Goal: Transaction & Acquisition: Purchase product/service

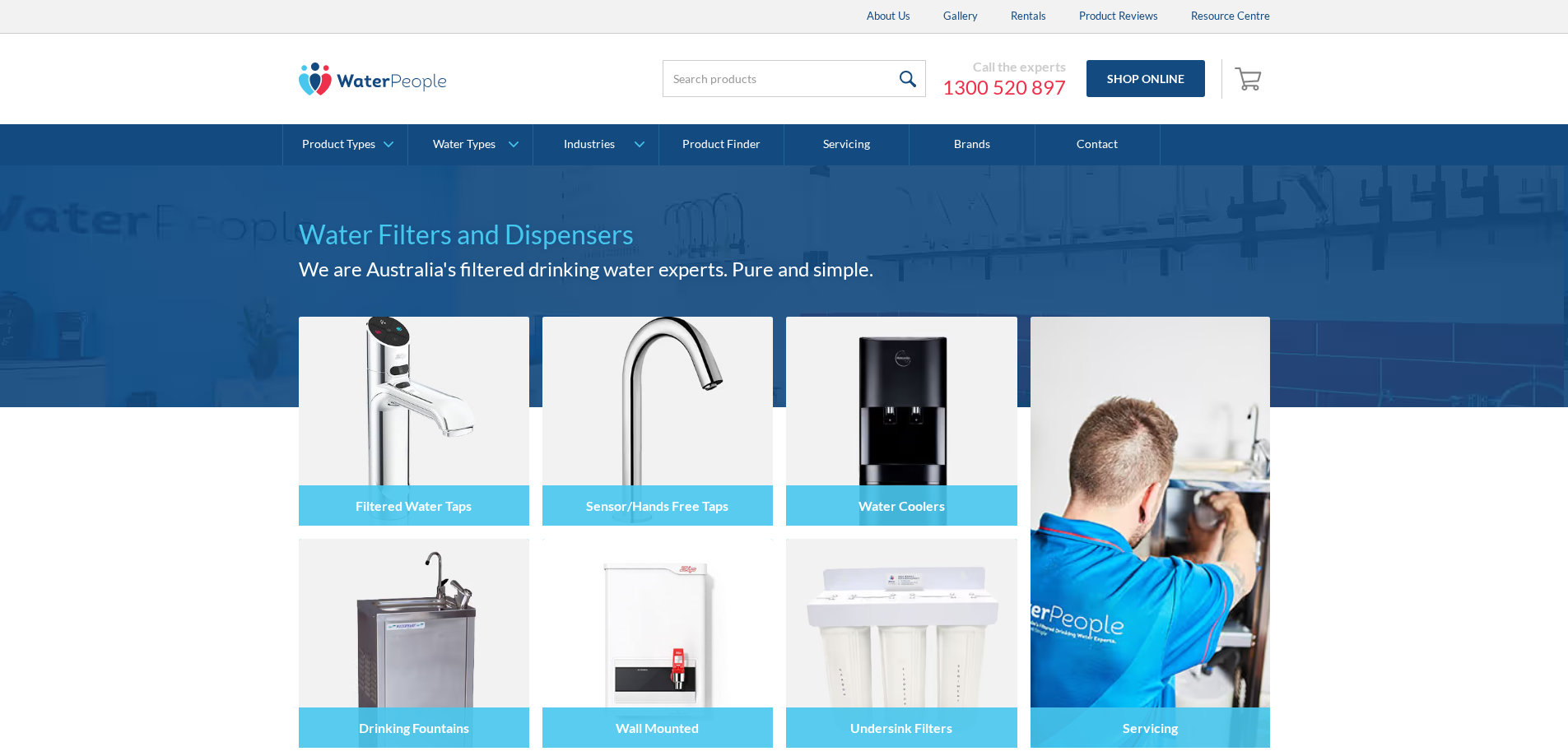
click at [732, 80] on input "search" at bounding box center [795, 78] width 264 height 37
type input "Billi Eco BC"
click at [891, 82] on input "submit" at bounding box center [908, 78] width 35 height 37
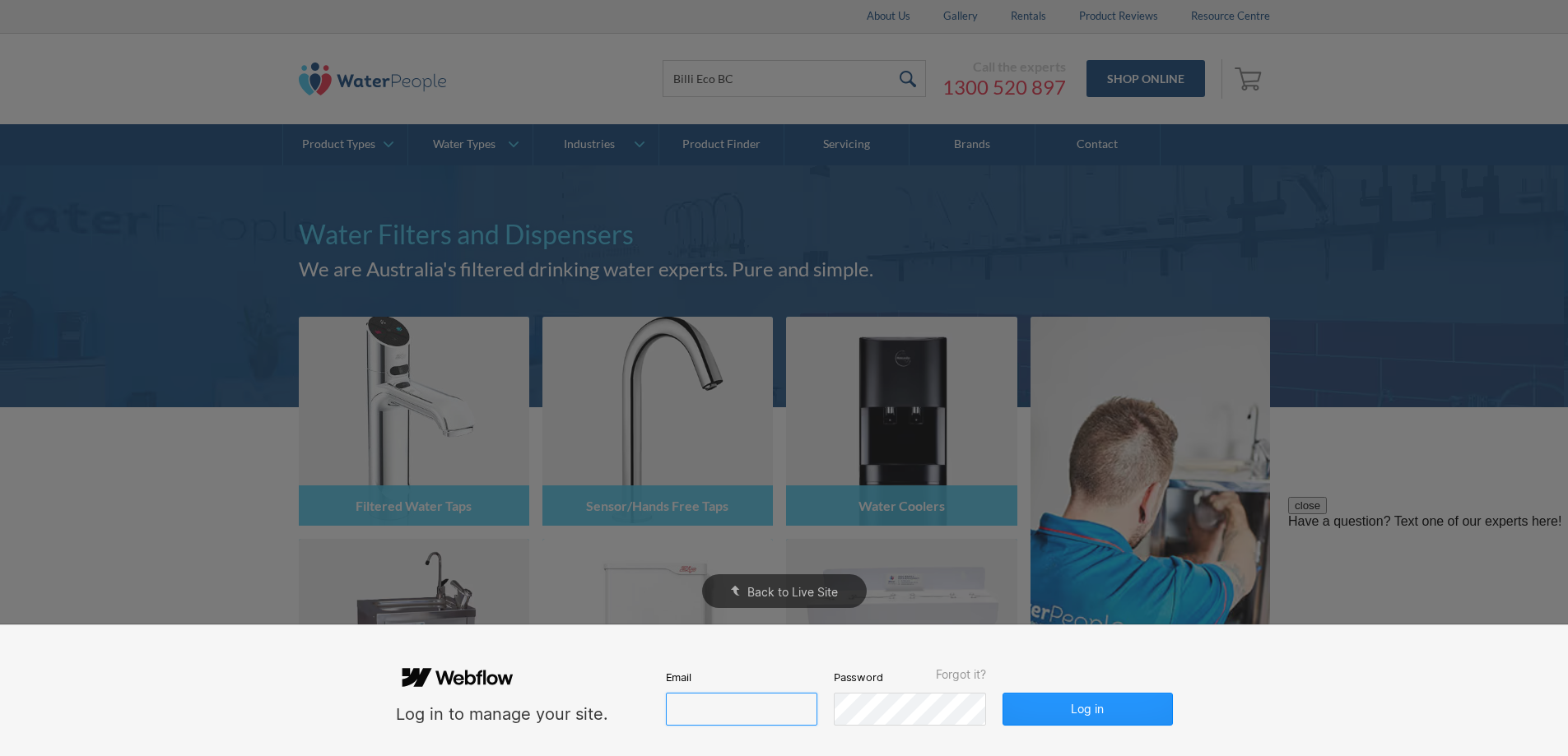
type input "[PERSON_NAME][EMAIL_ADDRESS][DOMAIN_NAME]"
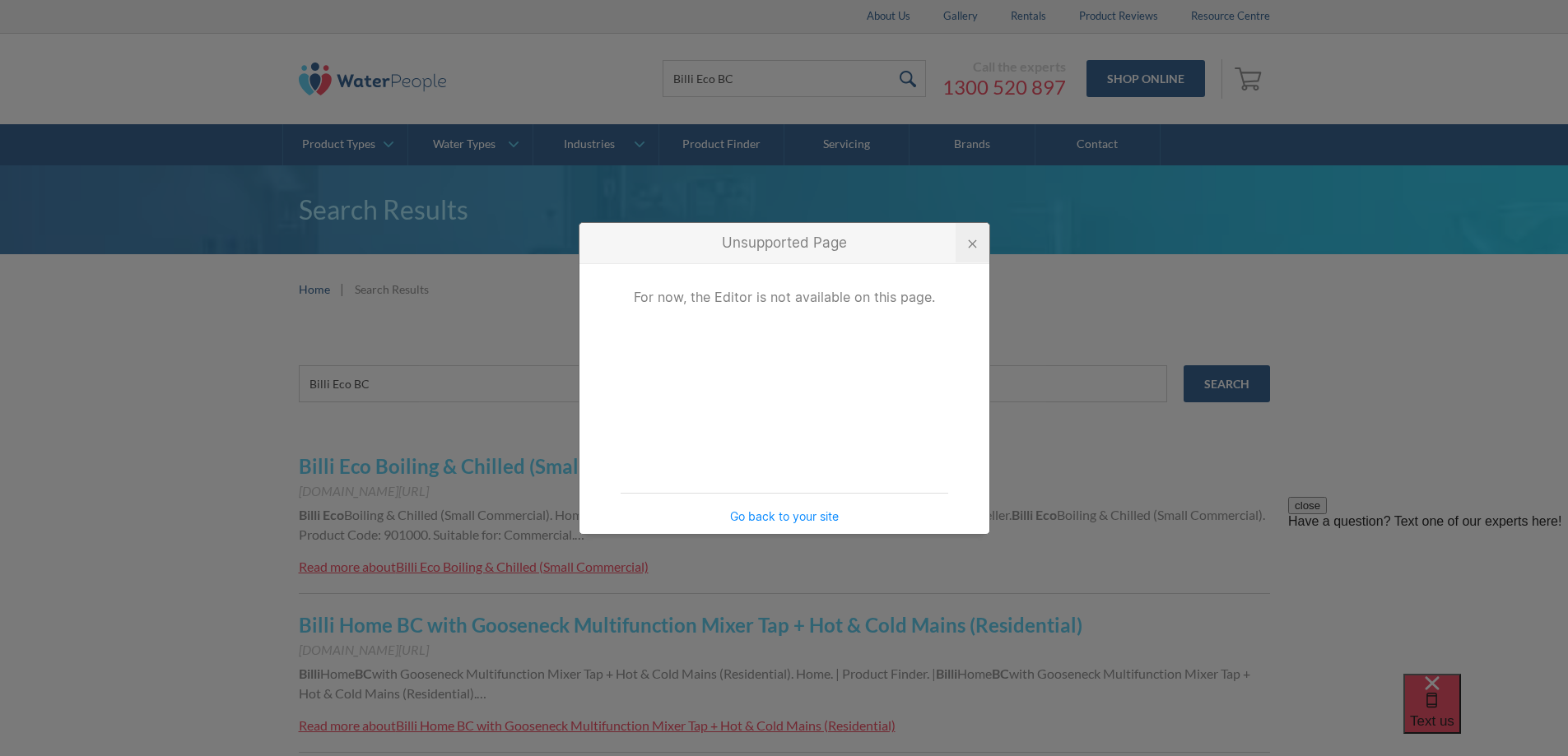
click at [971, 244] on div at bounding box center [972, 243] width 9 height 9
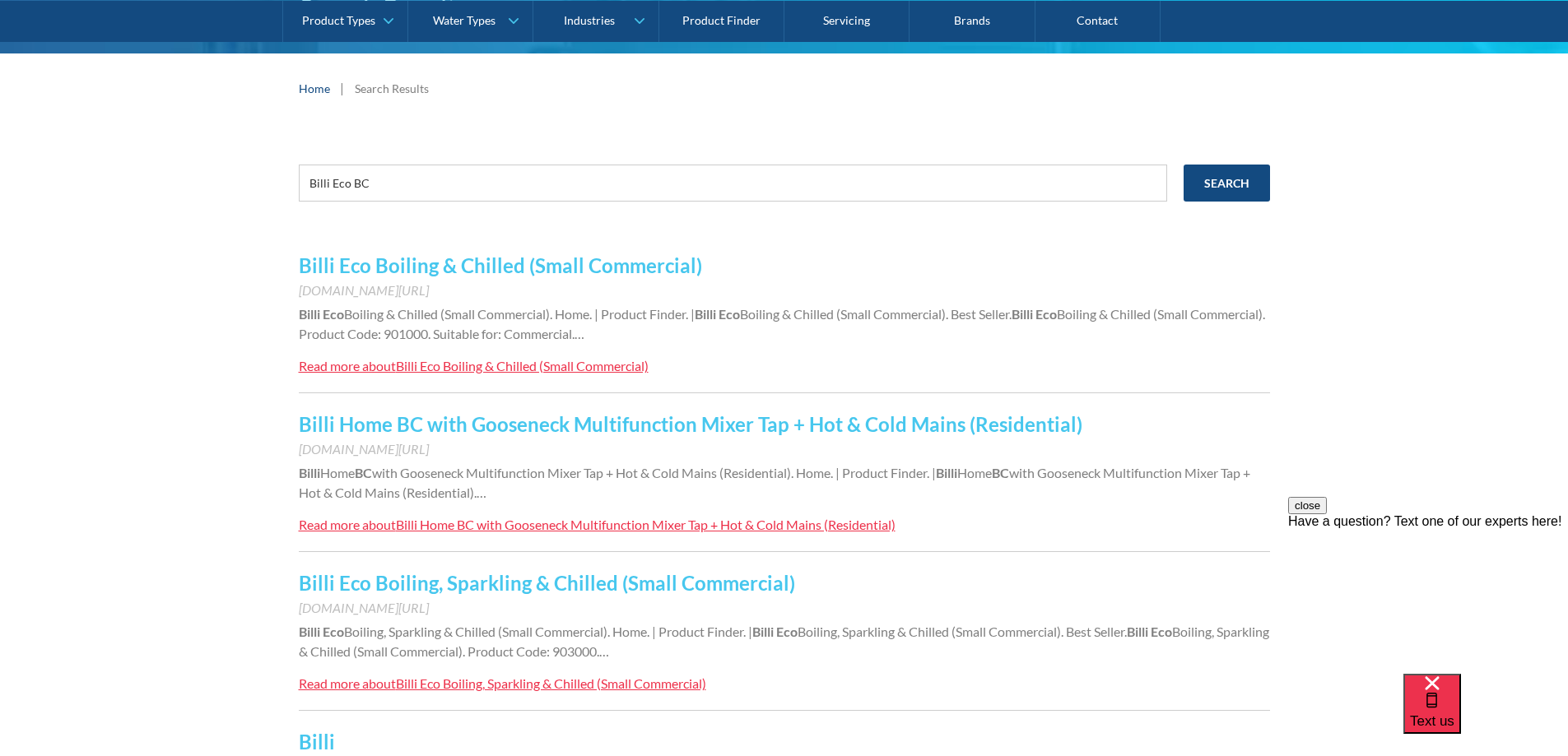
scroll to position [247, 0]
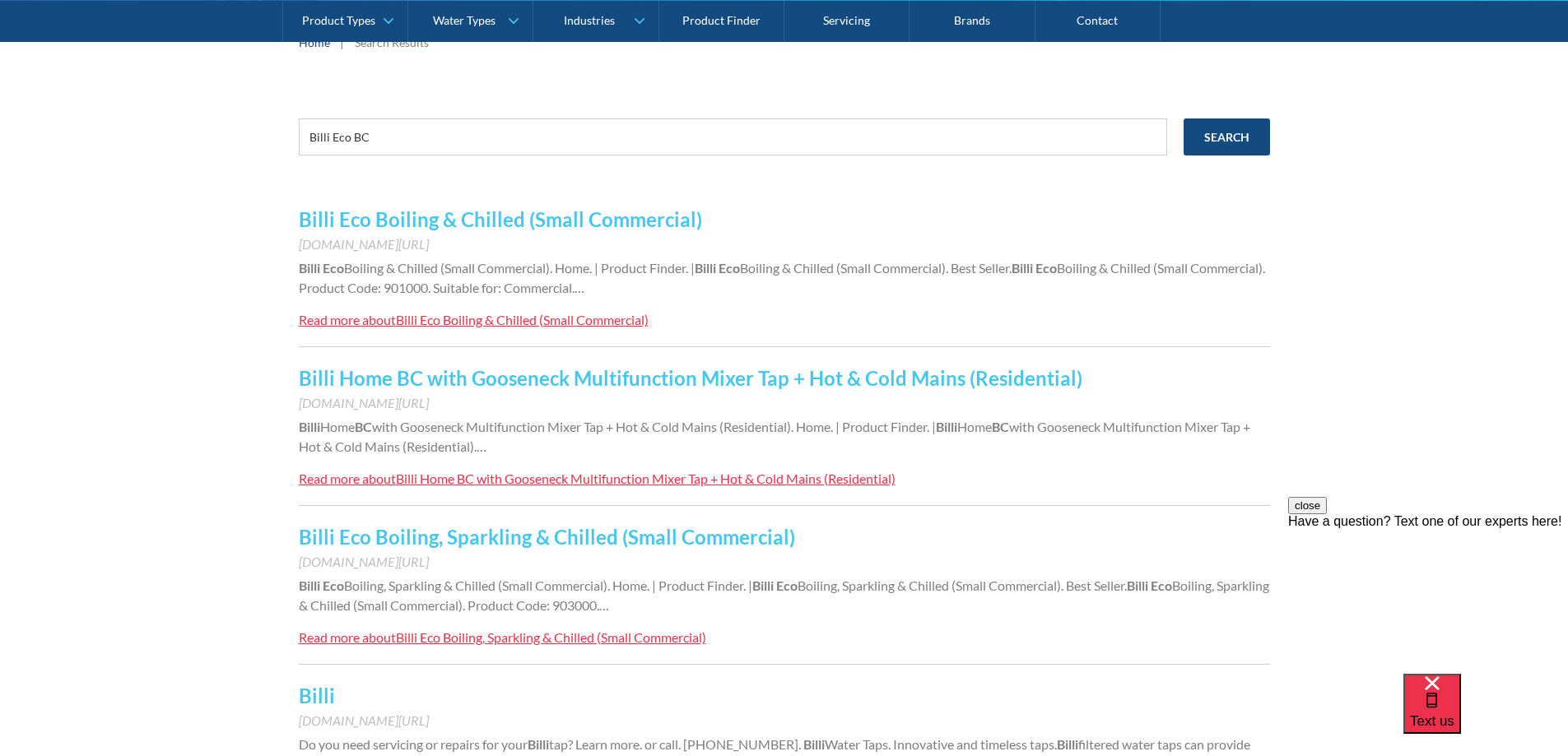
click at [467, 212] on link "Billi Eco Boiling & Chilled (Small Commercial)" at bounding box center [500, 219] width 403 height 24
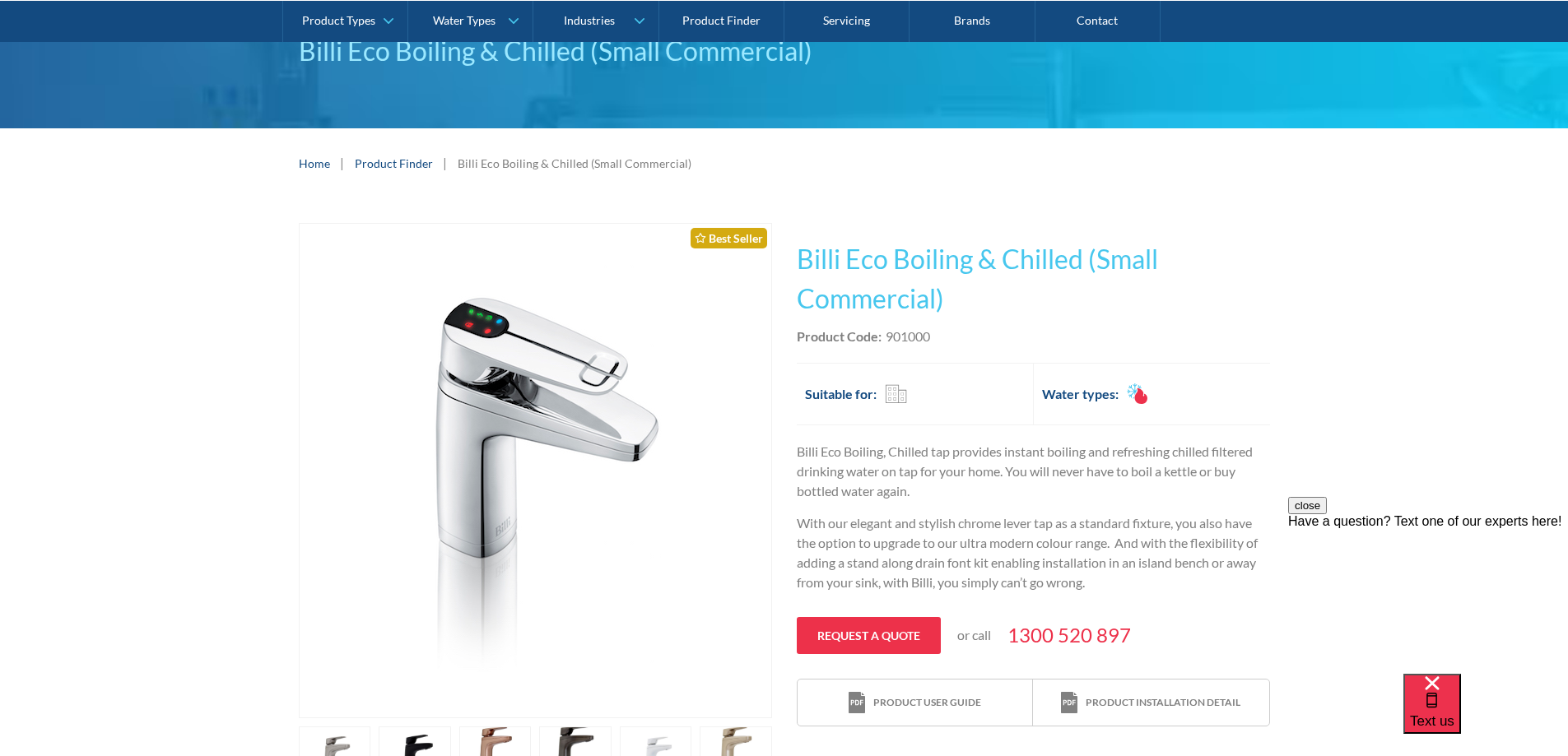
scroll to position [164, 0]
